Goal: Task Accomplishment & Management: Use online tool/utility

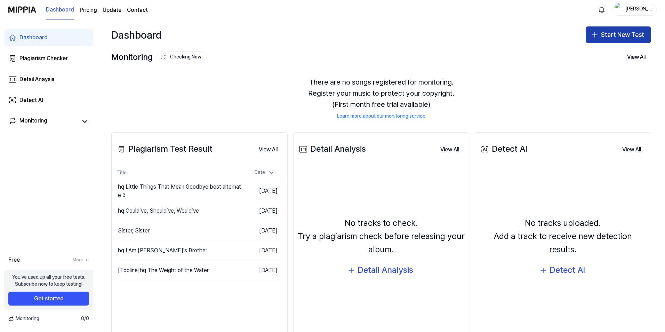
click at [634, 32] on button "Start New Test" at bounding box center [618, 34] width 65 height 17
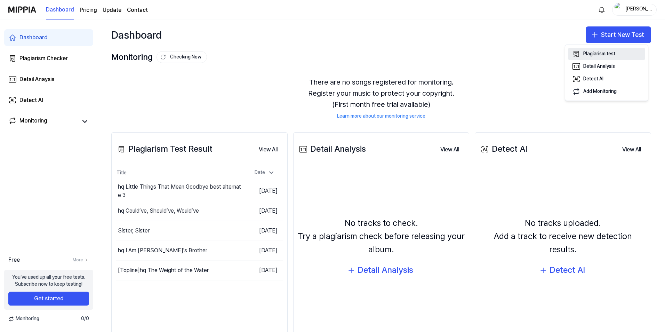
click at [609, 54] on div "Plagiarism test" at bounding box center [600, 53] width 32 height 7
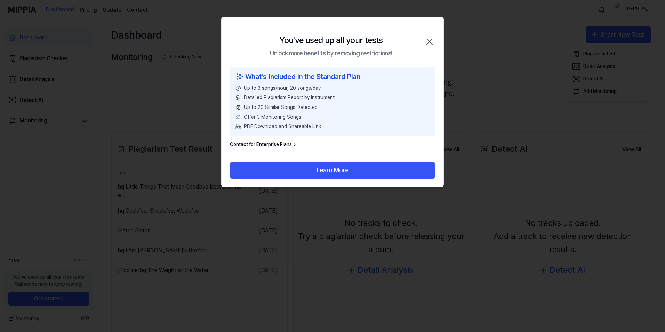
click at [428, 45] on icon "button" at bounding box center [429, 41] width 11 height 11
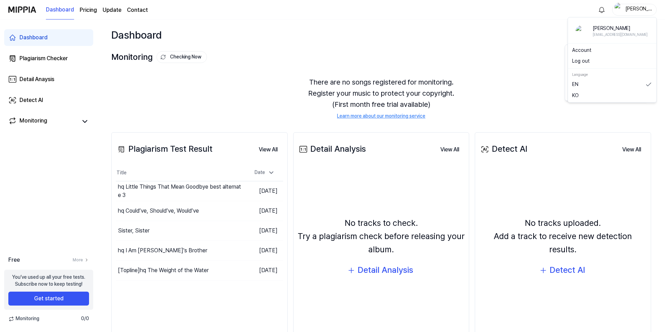
click at [637, 7] on div "todd" at bounding box center [638, 10] width 27 height 8
click at [546, 36] on div "Dashboard Start New Test" at bounding box center [381, 34] width 568 height 31
